Goal: Go to known website: Go to known website

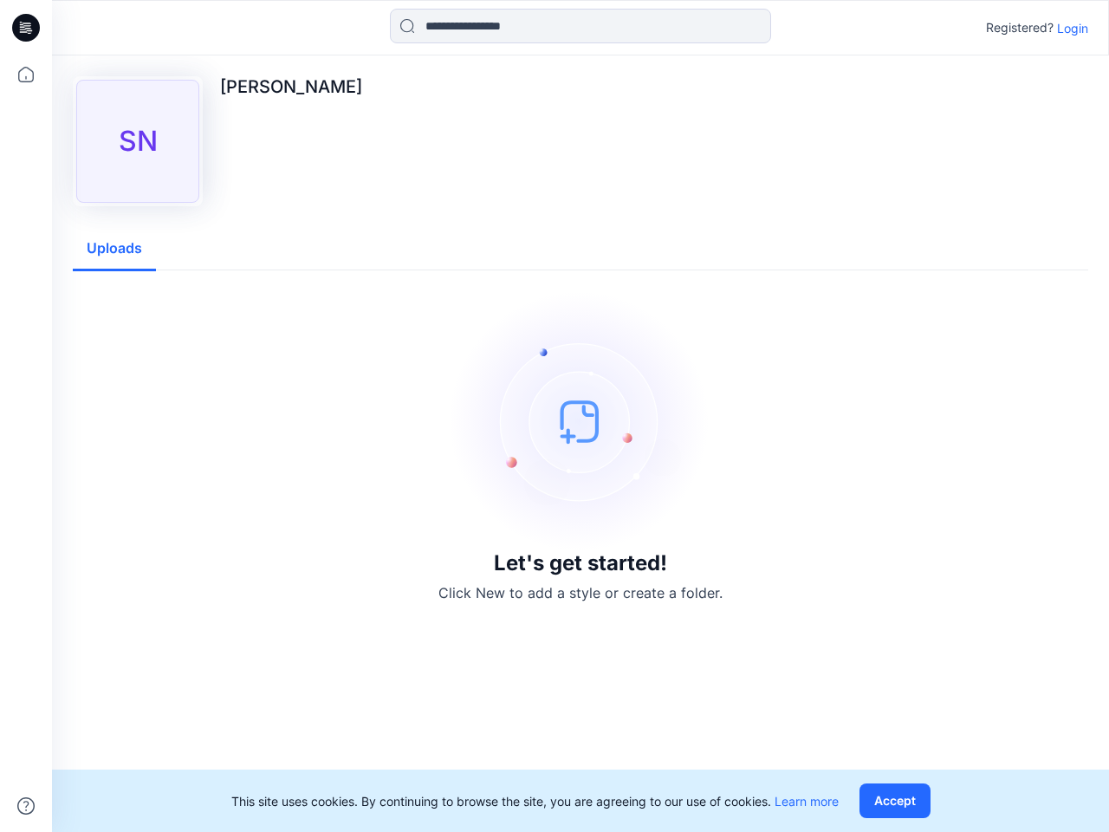
click at [554, 416] on img at bounding box center [580, 421] width 260 height 260
click at [27, 28] on icon at bounding box center [28, 28] width 7 height 1
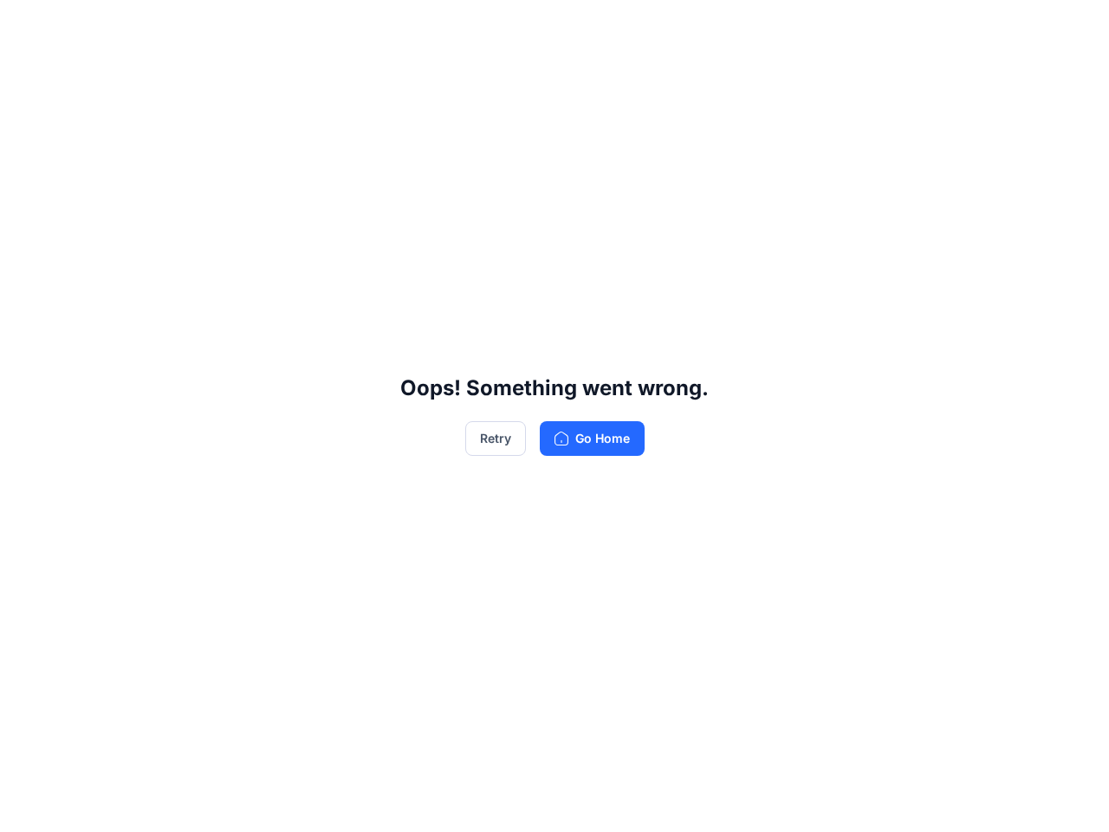
click at [26, 806] on div "Oops! Something went wrong. Retry Go Home" at bounding box center [554, 416] width 1109 height 832
click at [580, 26] on div "Oops! Something went wrong. Retry Go Home" at bounding box center [554, 416] width 1109 height 832
click at [1072, 28] on div "Oops! Something went wrong. Retry Go Home" at bounding box center [554, 416] width 1109 height 832
click at [114, 249] on div "Oops! Something went wrong. Retry Go Home" at bounding box center [554, 416] width 1109 height 832
click at [898, 800] on div "Oops! Something went wrong. Retry Go Home" at bounding box center [554, 416] width 1109 height 832
